Goal: Information Seeking & Learning: Learn about a topic

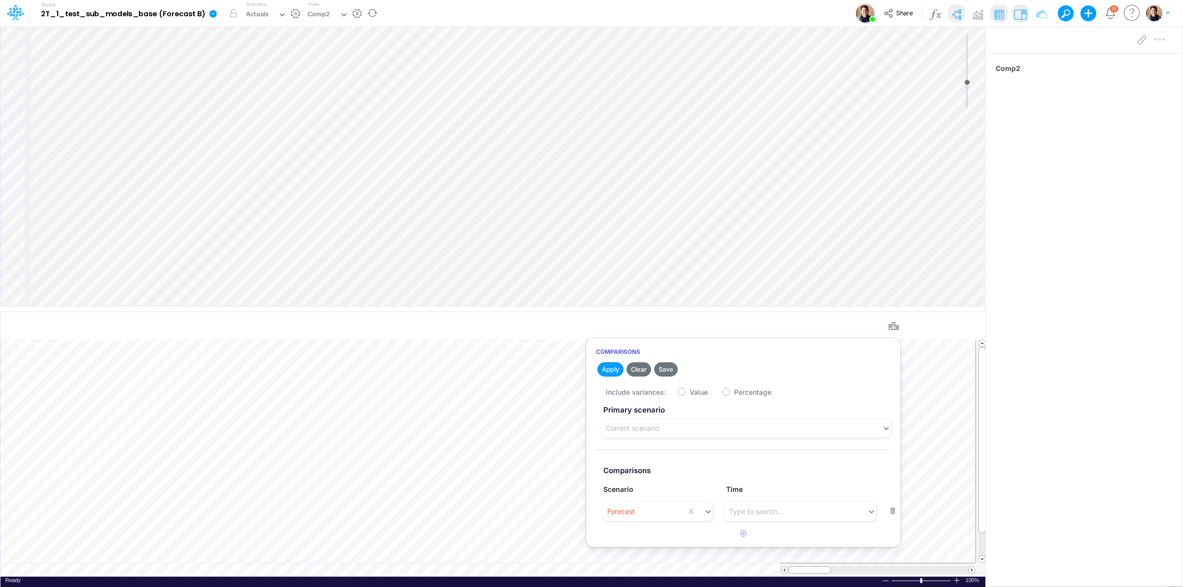
click at [209, 11] on icon at bounding box center [212, 13] width 7 height 7
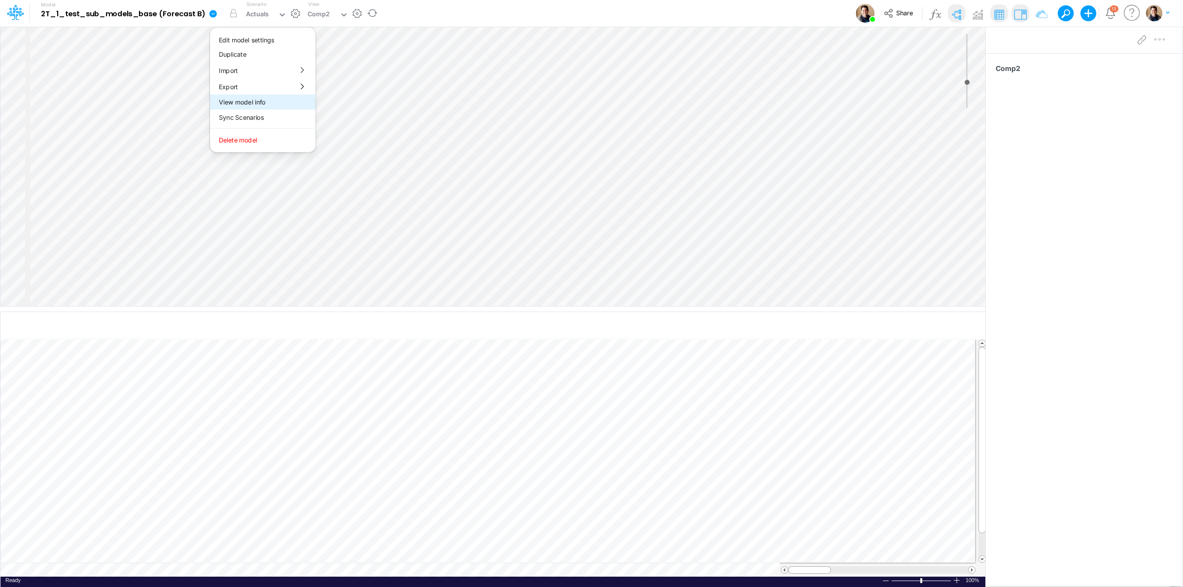
click at [285, 107] on button "View model info" at bounding box center [262, 102] width 105 height 15
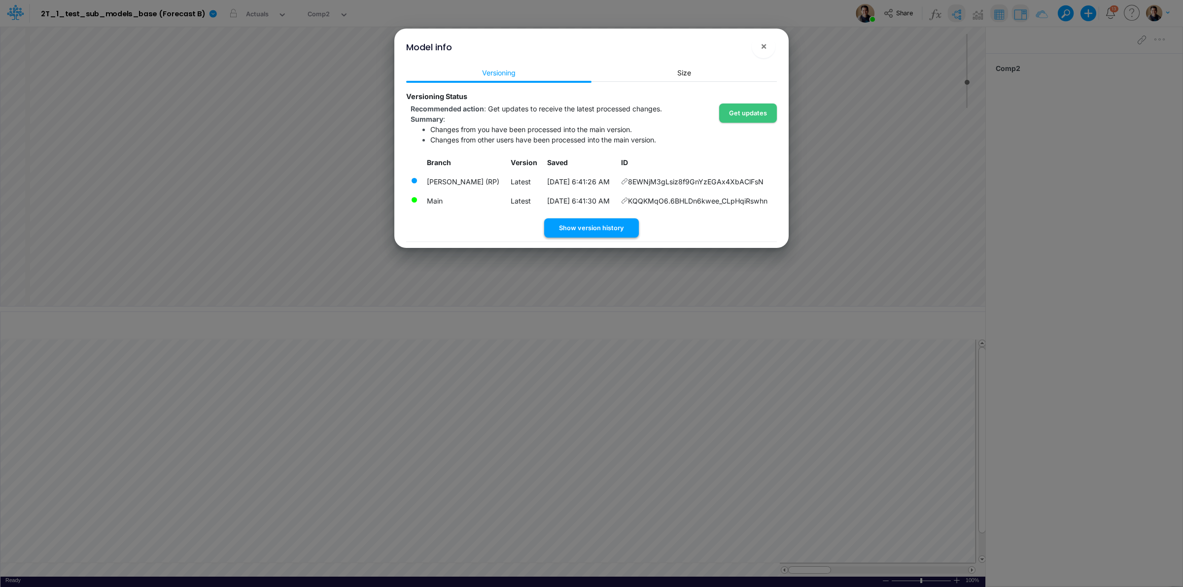
click at [597, 228] on button "Show version history" at bounding box center [591, 227] width 95 height 19
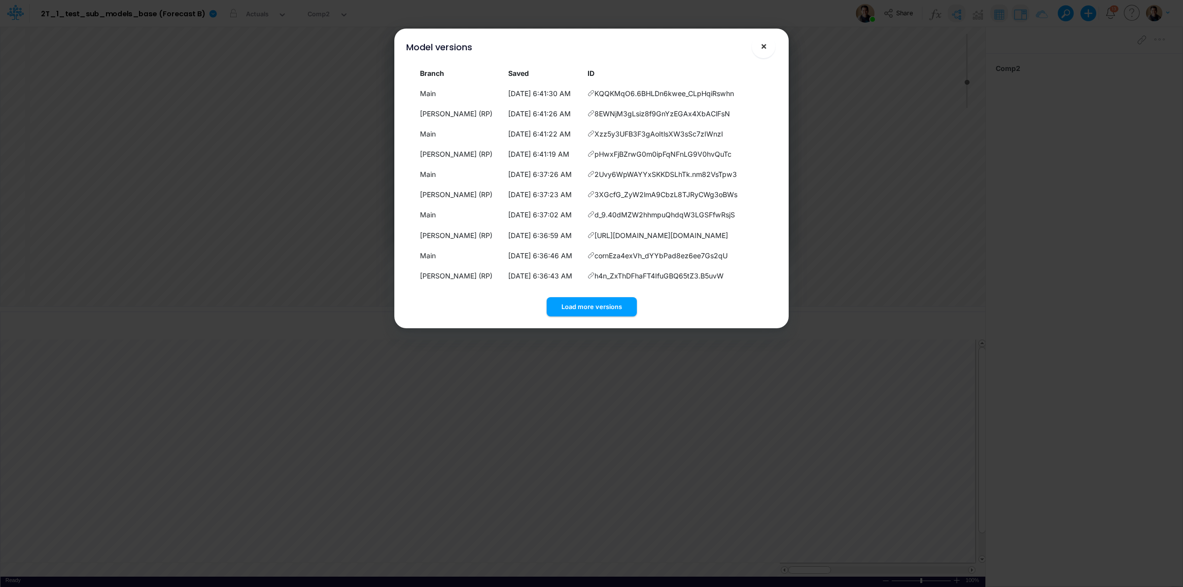
click at [762, 43] on span "×" at bounding box center [763, 46] width 6 height 12
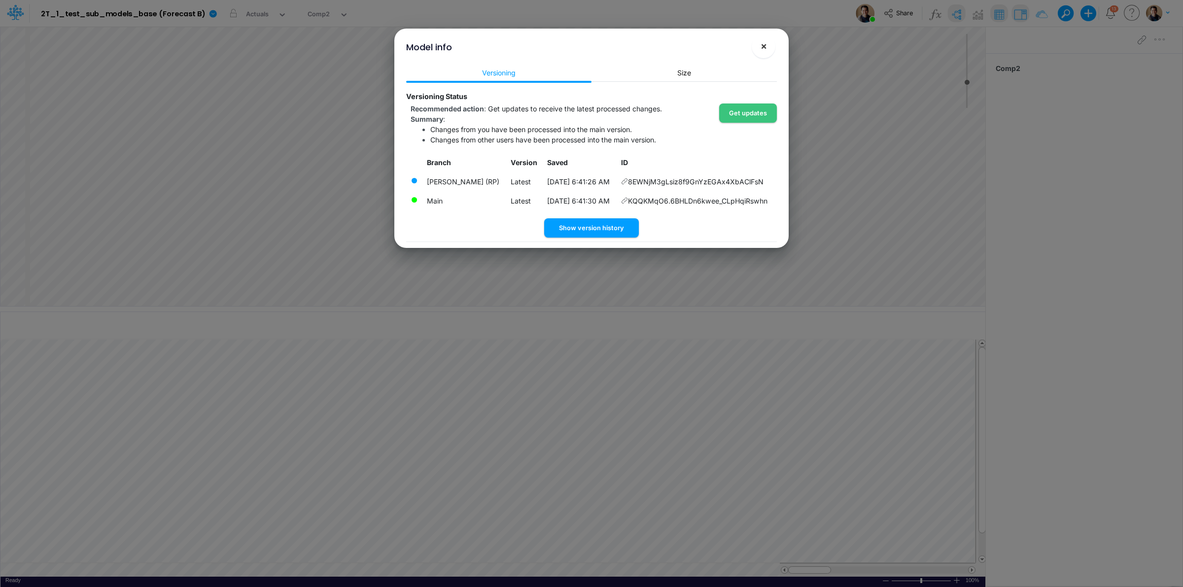
click at [760, 46] on span "×" at bounding box center [763, 46] width 6 height 12
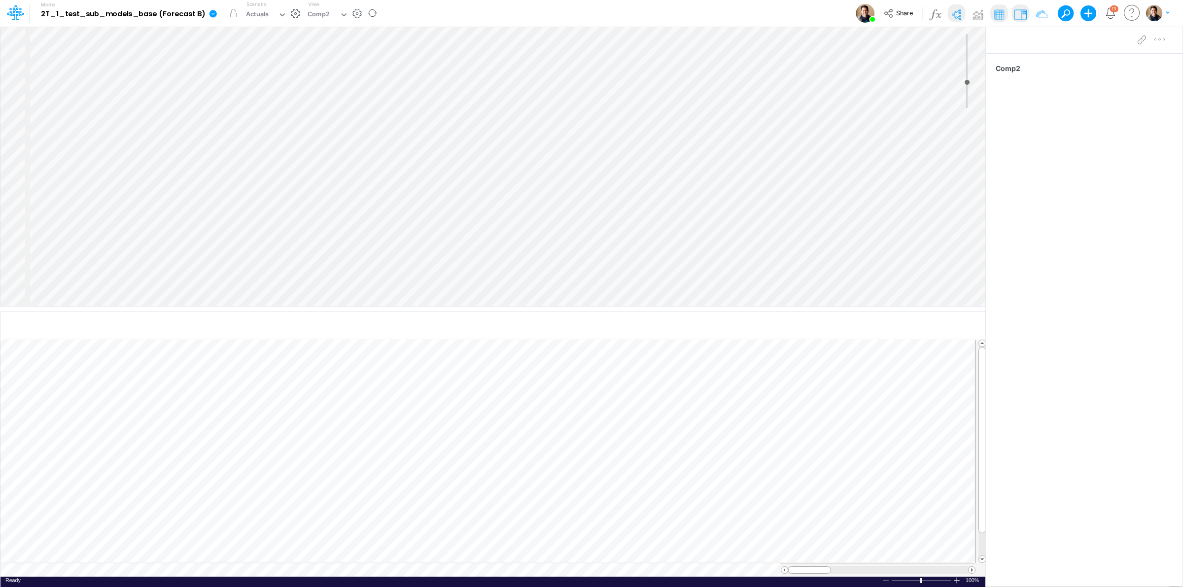
click at [209, 12] on icon at bounding box center [212, 13] width 7 height 7
click at [230, 112] on button "Sync Scenarios" at bounding box center [262, 117] width 105 height 15
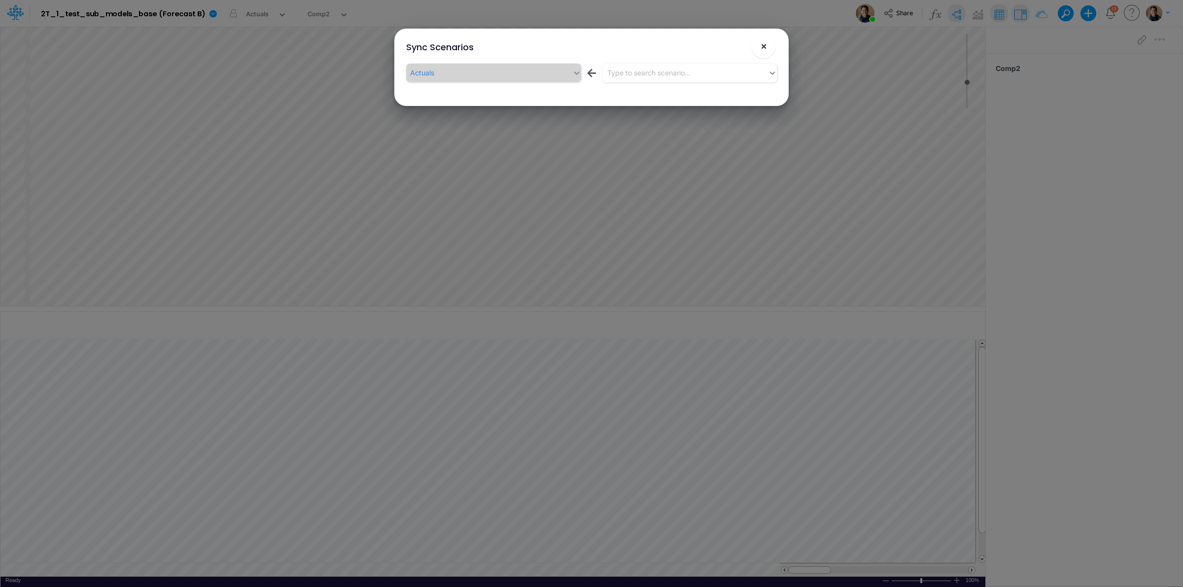
click at [766, 46] on span "×" at bounding box center [763, 46] width 6 height 12
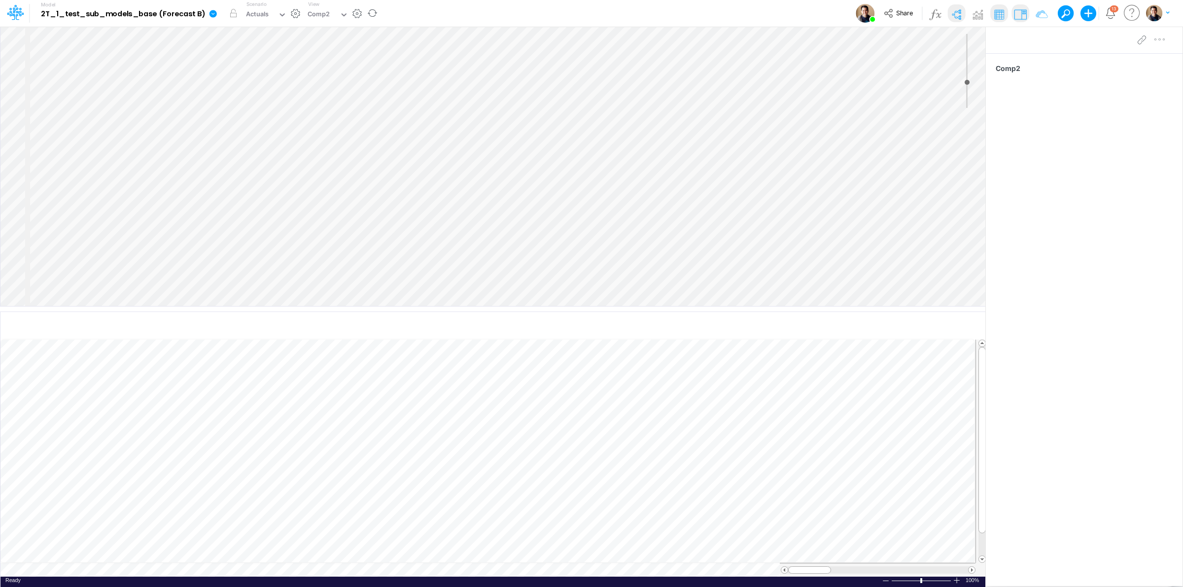
click at [212, 14] on icon at bounding box center [212, 13] width 9 height 9
click at [275, 115] on button "Sync Scenarios" at bounding box center [262, 117] width 105 height 15
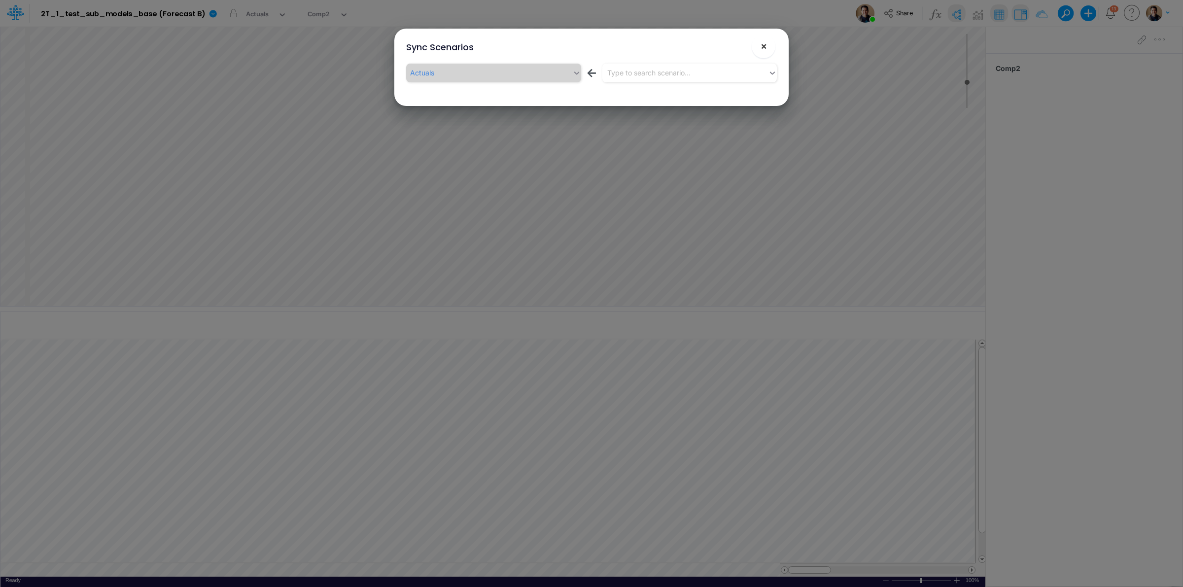
click at [760, 42] on span "×" at bounding box center [763, 46] width 6 height 12
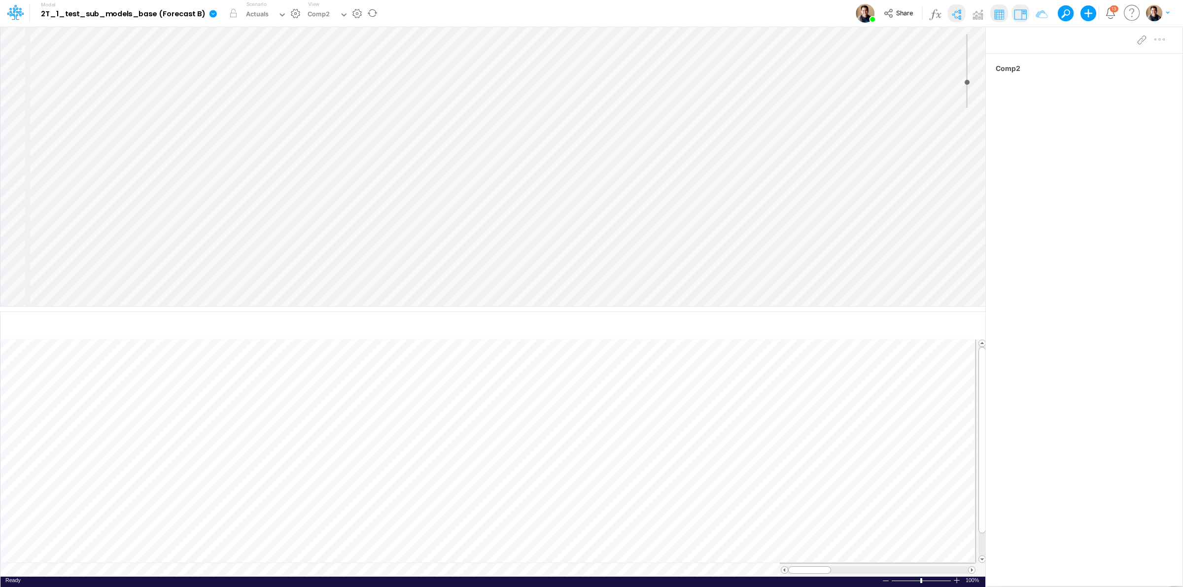
click at [212, 12] on icon at bounding box center [212, 13] width 9 height 9
click at [259, 106] on button "View model info" at bounding box center [262, 102] width 105 height 15
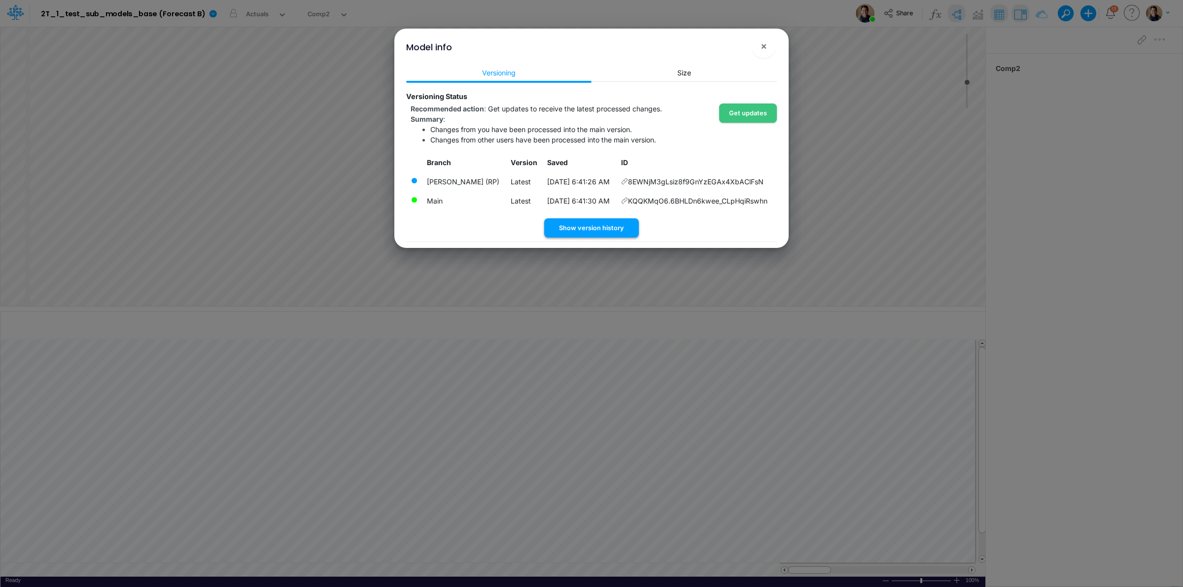
click at [590, 230] on button "Show version history" at bounding box center [591, 227] width 95 height 19
